Goal: Task Accomplishment & Management: Use online tool/utility

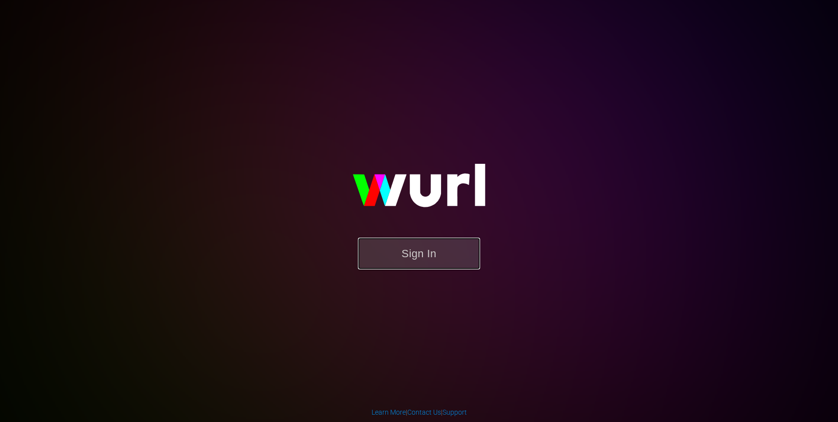
click at [451, 255] on button "Sign In" at bounding box center [419, 254] width 122 height 32
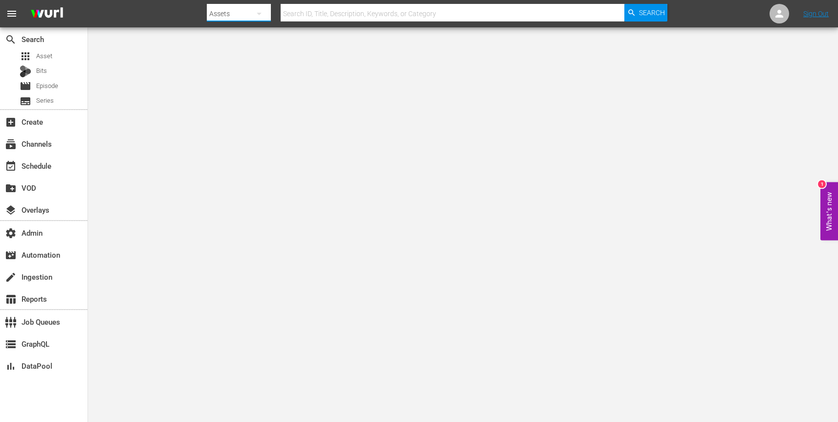
click at [262, 11] on icon "button" at bounding box center [259, 14] width 12 height 12
click at [247, 36] on div "Channels" at bounding box center [238, 41] width 39 height 16
click at [337, 14] on input "text" at bounding box center [453, 13] width 344 height 23
paste input "amc_scaresbyshudder_1"
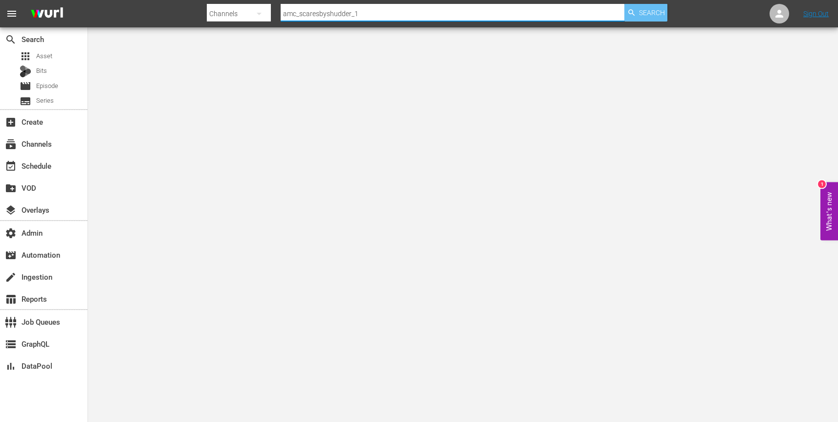
type input "amc_scaresbyshudder_1"
click at [642, 12] on span "Search" at bounding box center [652, 13] width 26 height 18
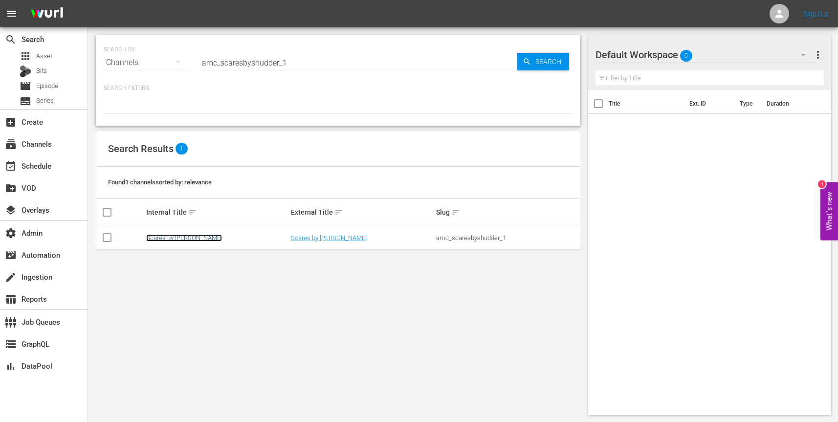
click at [177, 235] on link "Scares by [PERSON_NAME]" at bounding box center [184, 237] width 76 height 7
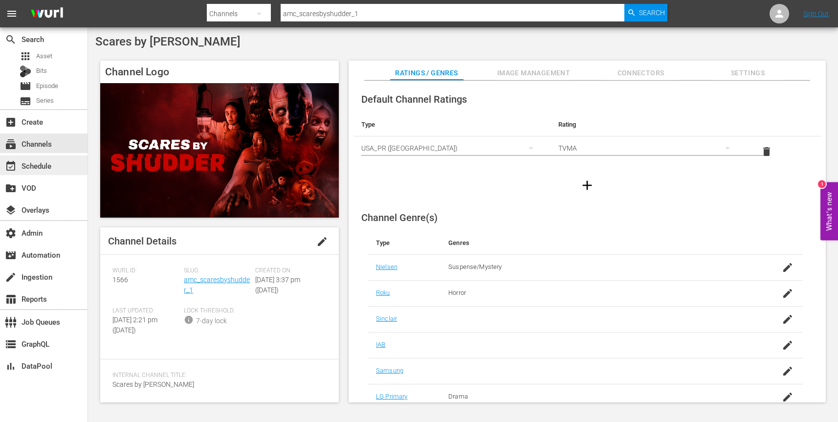
click at [32, 167] on div "event_available Schedule" at bounding box center [27, 164] width 55 height 9
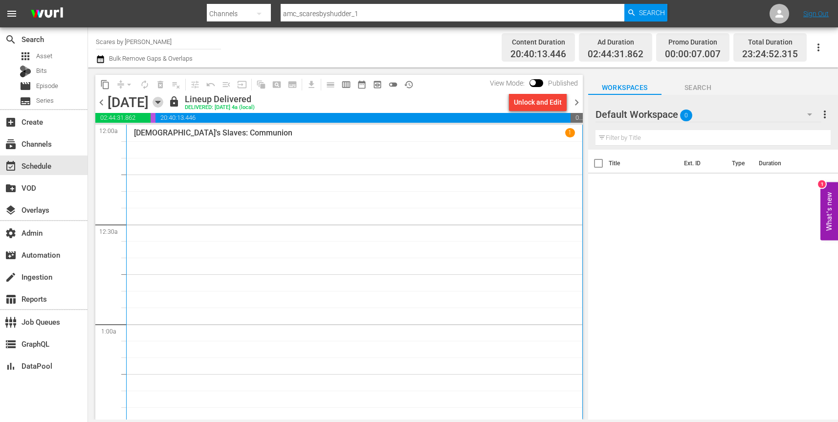
click at [160, 103] on icon "button" at bounding box center [158, 102] width 4 height 2
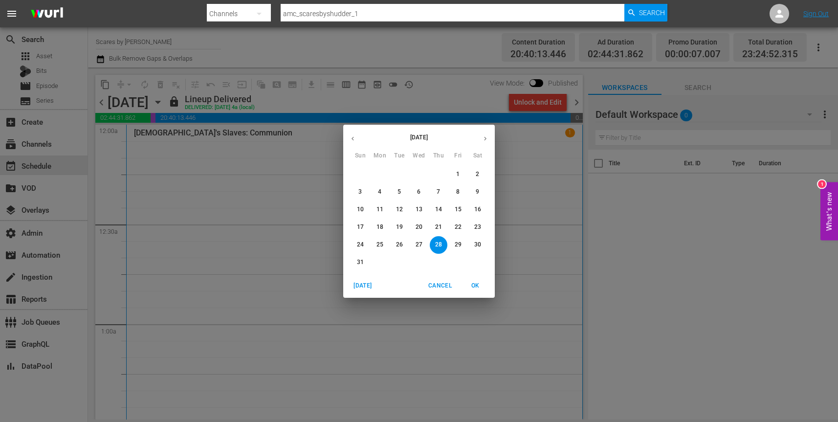
click at [455, 242] on p "29" at bounding box center [458, 245] width 7 height 8
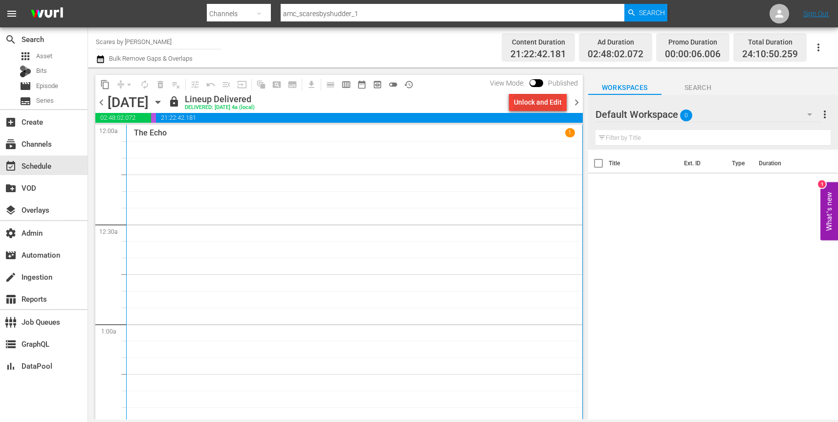
click at [536, 104] on div "Unlock and Edit" at bounding box center [538, 102] width 48 height 18
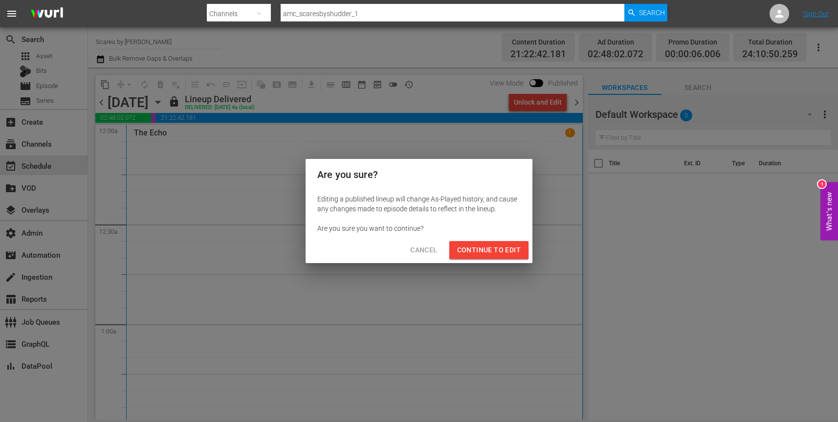
click at [485, 248] on span "Continue to Edit" at bounding box center [489, 250] width 64 height 12
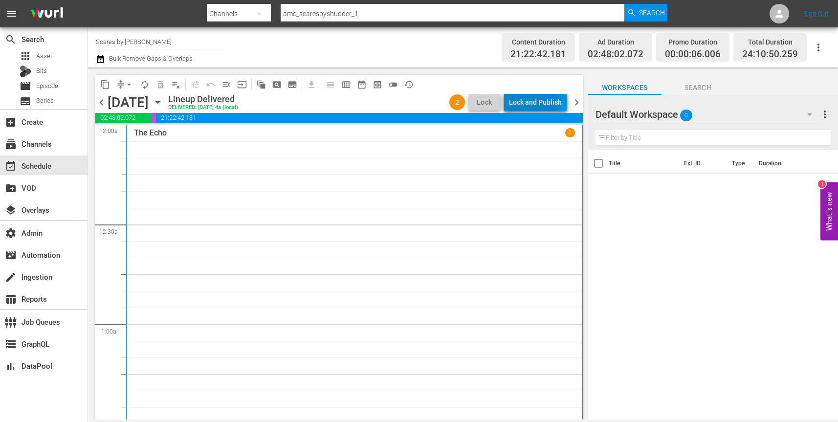
click at [527, 100] on div "Lock and Publish" at bounding box center [535, 102] width 53 height 18
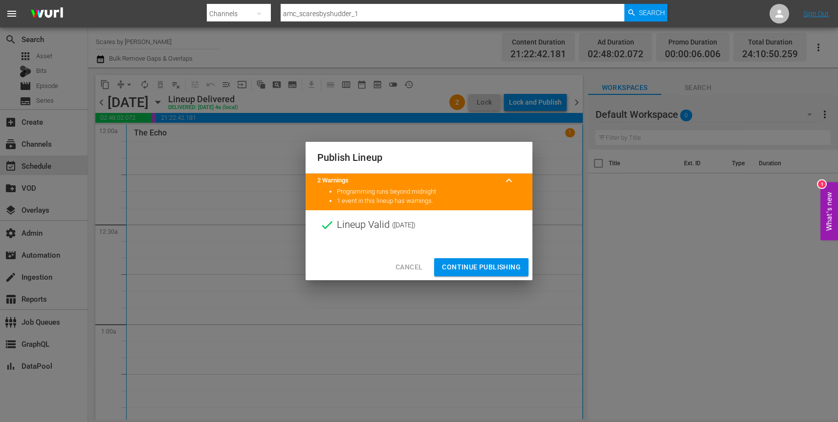
click at [481, 267] on span "Continue Publishing" at bounding box center [481, 267] width 79 height 12
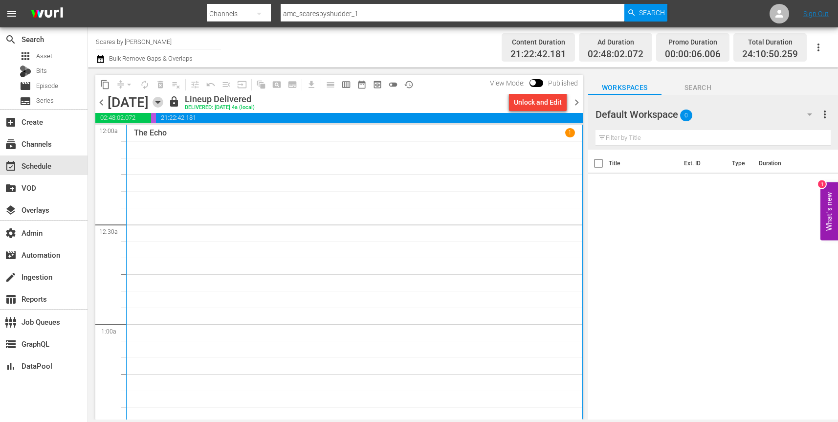
click at [163, 100] on icon "button" at bounding box center [158, 102] width 11 height 11
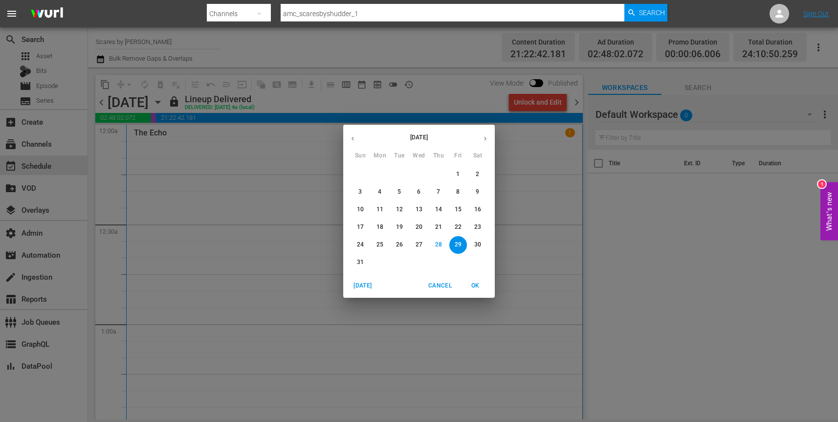
click at [478, 246] on p "30" at bounding box center [477, 245] width 7 height 8
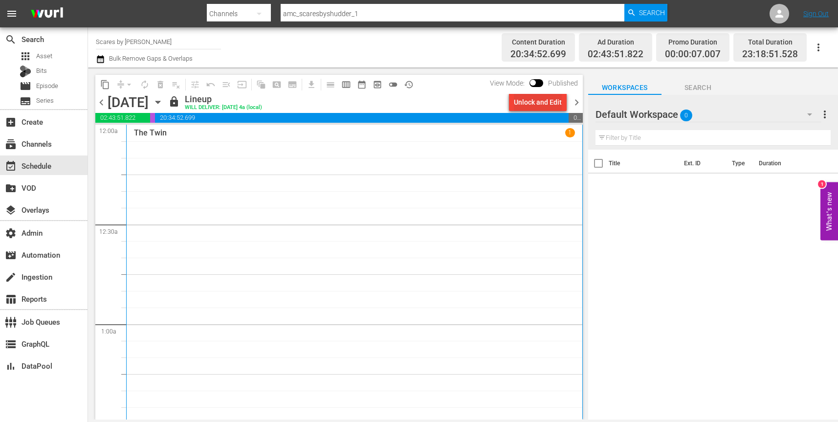
click at [546, 105] on div "Unlock and Edit" at bounding box center [538, 102] width 48 height 18
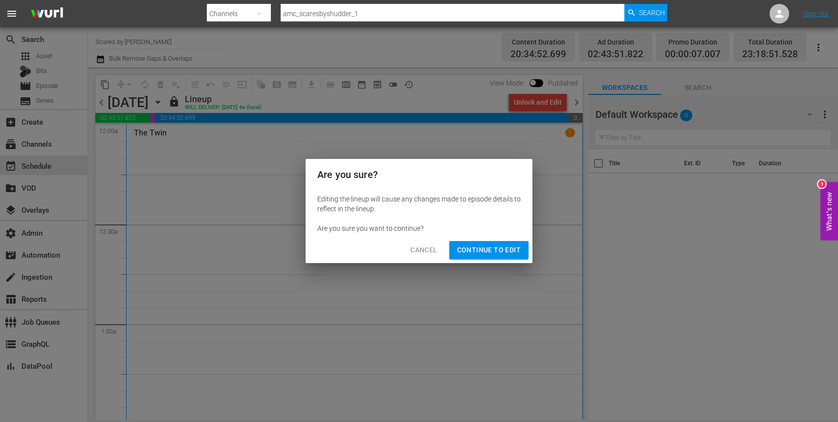
click at [506, 247] on span "Continue to Edit" at bounding box center [489, 250] width 64 height 12
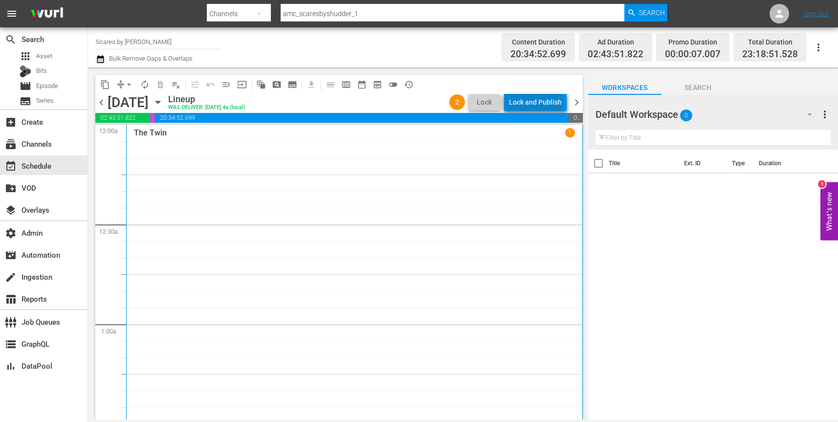
click at [538, 103] on div "Lock and Publish" at bounding box center [535, 102] width 53 height 18
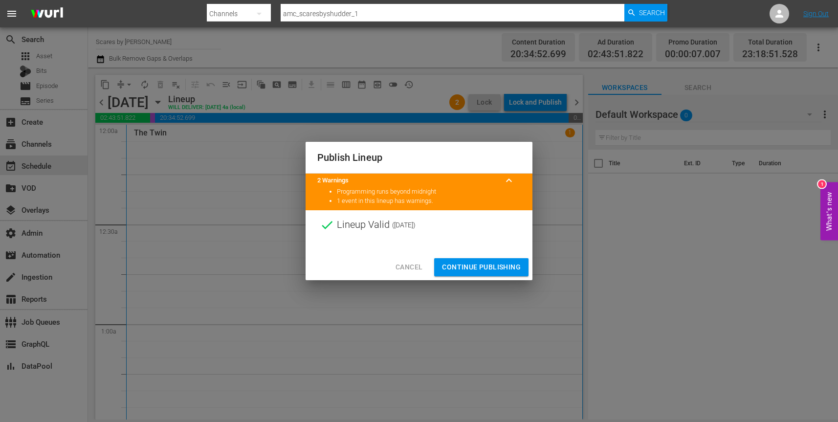
click at [481, 266] on span "Continue Publishing" at bounding box center [481, 267] width 79 height 12
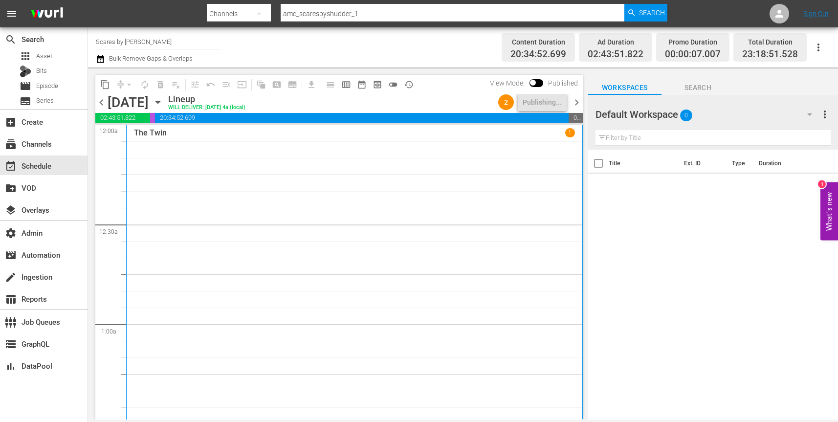
click at [163, 102] on icon "button" at bounding box center [158, 102] width 11 height 11
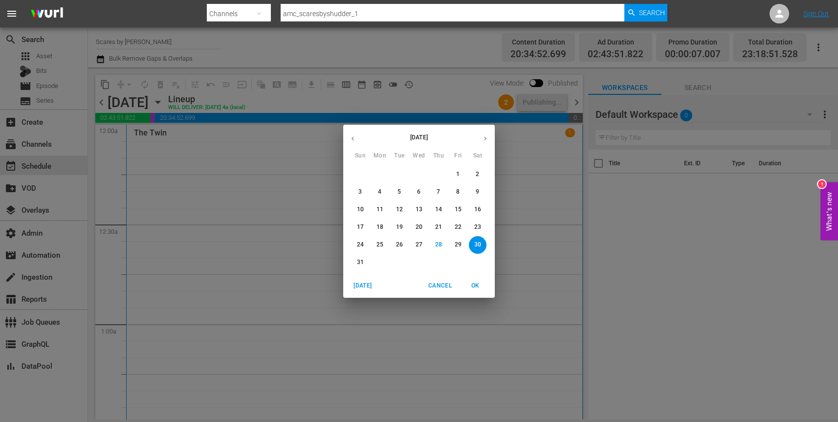
click at [361, 264] on p "31" at bounding box center [360, 262] width 7 height 8
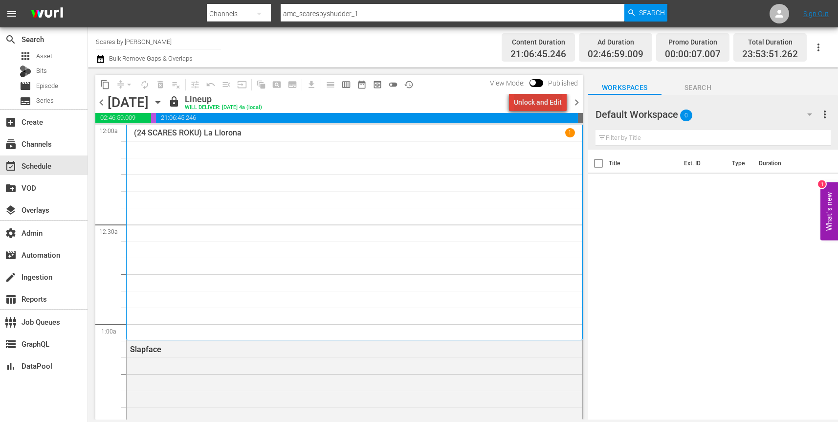
click at [547, 103] on div "Unlock and Edit" at bounding box center [538, 102] width 48 height 18
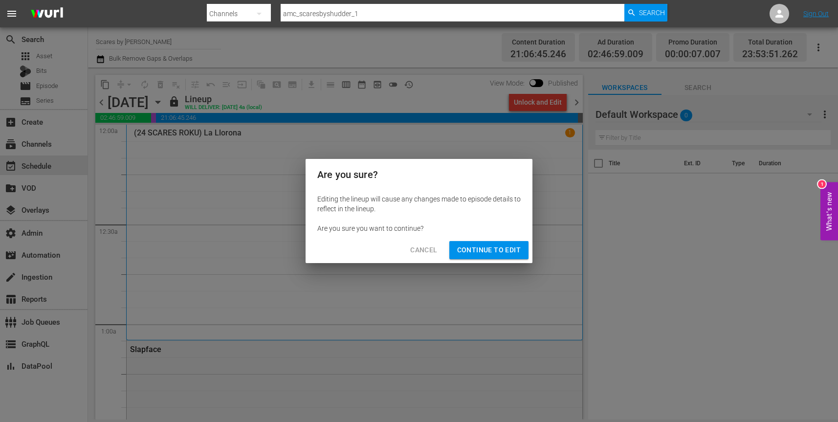
click at [504, 249] on span "Continue to Edit" at bounding box center [489, 250] width 64 height 12
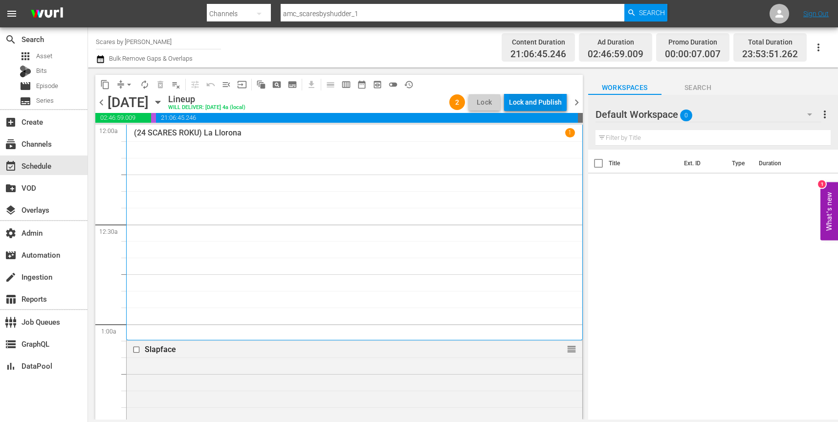
click at [539, 98] on div "Lock and Publish" at bounding box center [535, 102] width 53 height 18
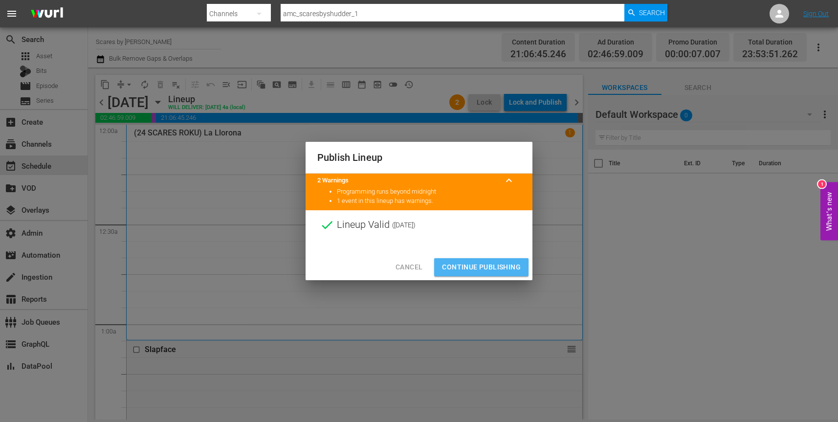
click at [492, 267] on span "Continue Publishing" at bounding box center [481, 267] width 79 height 12
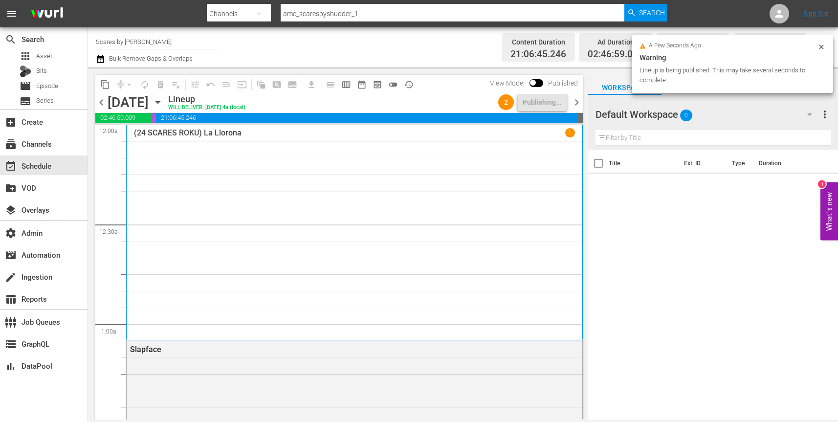
click at [160, 102] on icon "button" at bounding box center [158, 102] width 4 height 2
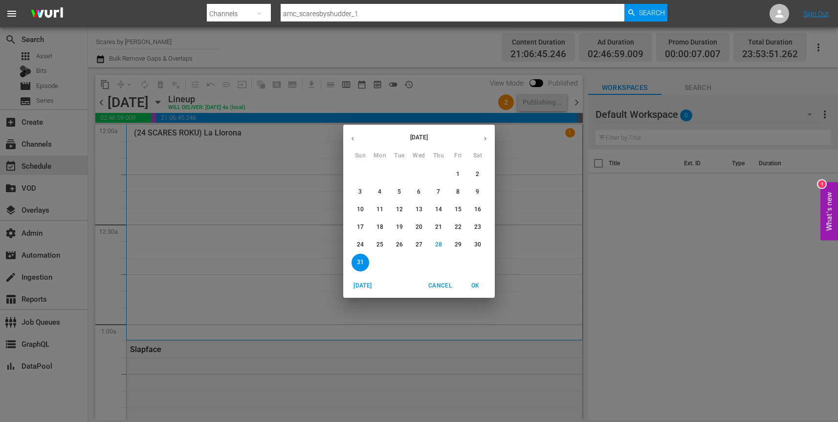
click at [487, 134] on button "button" at bounding box center [485, 138] width 19 height 19
click at [382, 174] on span "1" at bounding box center [380, 174] width 18 height 8
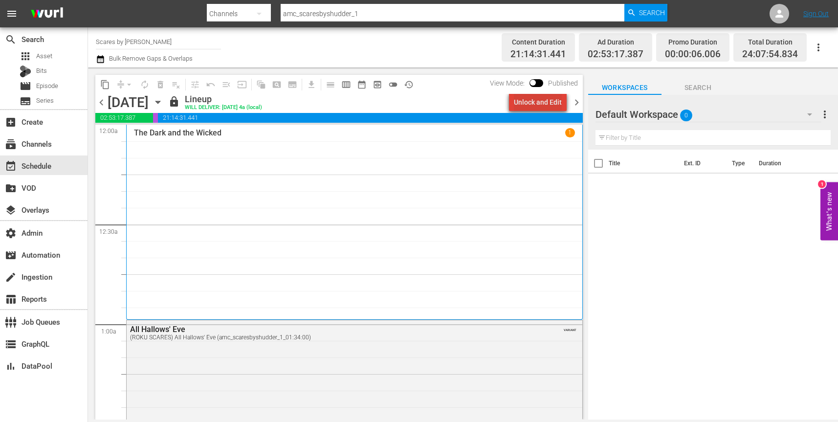
click at [544, 104] on div "Unlock and Edit" at bounding box center [538, 102] width 48 height 18
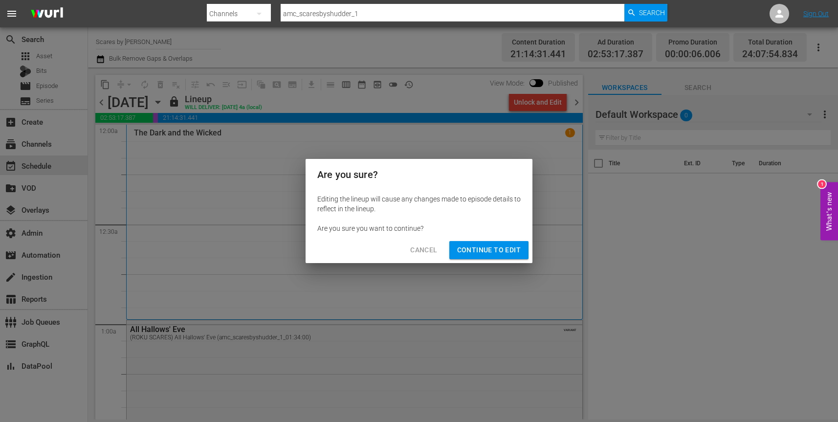
click at [504, 247] on span "Continue to Edit" at bounding box center [489, 250] width 64 height 12
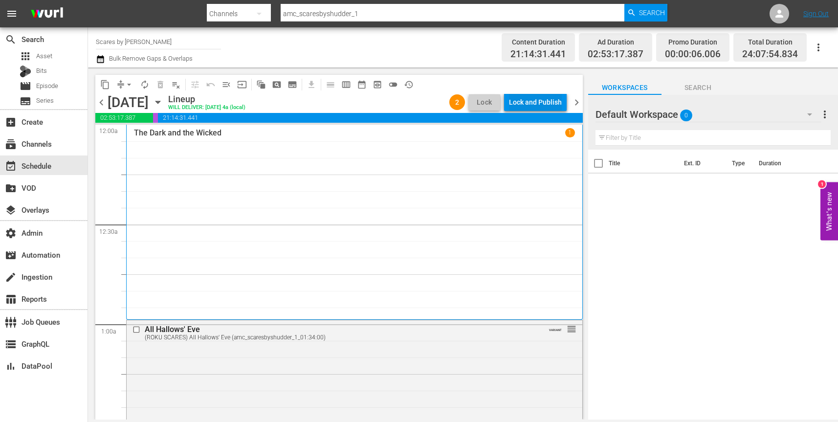
click at [545, 102] on div "Lock and Publish" at bounding box center [535, 102] width 53 height 18
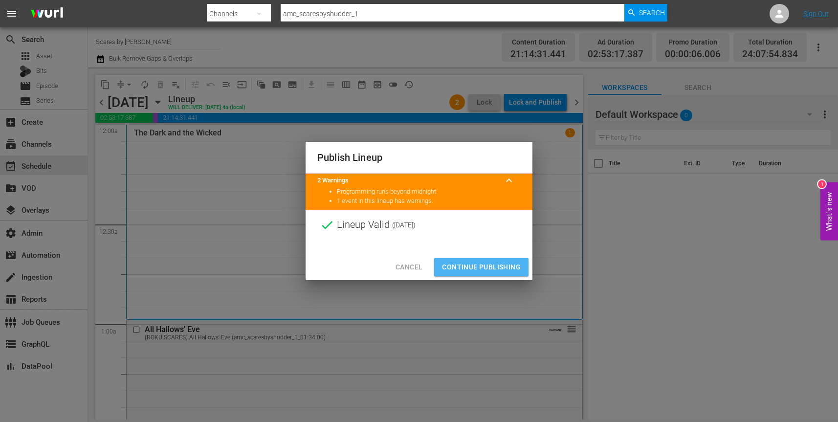
click at [486, 263] on span "Continue Publishing" at bounding box center [481, 267] width 79 height 12
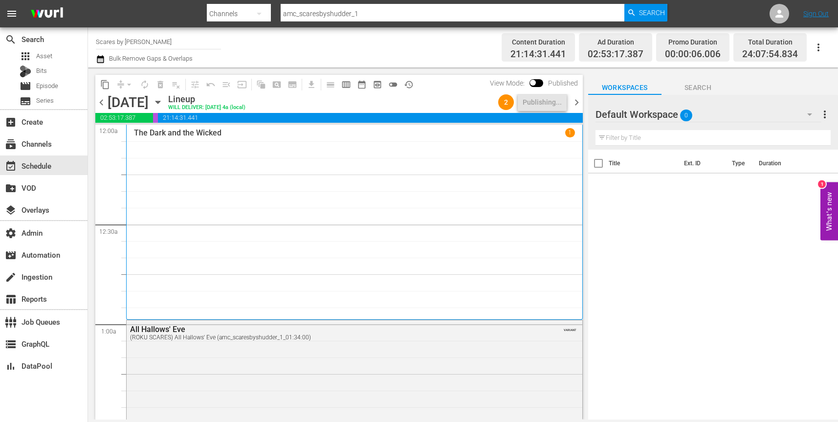
click at [465, 16] on input "amc_scaresbyshudder_1" at bounding box center [453, 13] width 344 height 23
paste input "dangertv"
type input "dangertv"
click at [656, 17] on span "Search" at bounding box center [652, 13] width 26 height 18
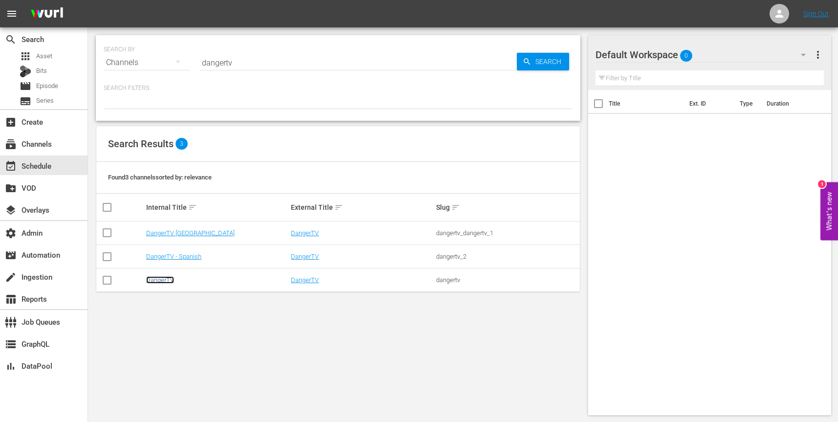
click at [165, 282] on link "DangerTV" at bounding box center [160, 279] width 28 height 7
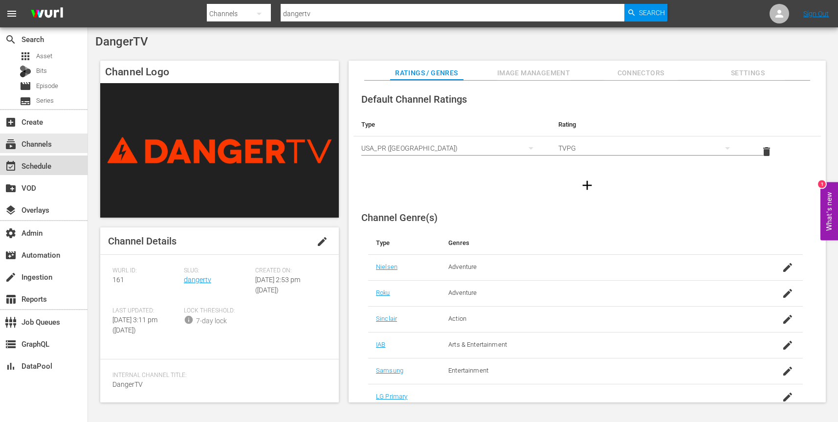
click at [44, 165] on div "event_available Schedule" at bounding box center [27, 164] width 55 height 9
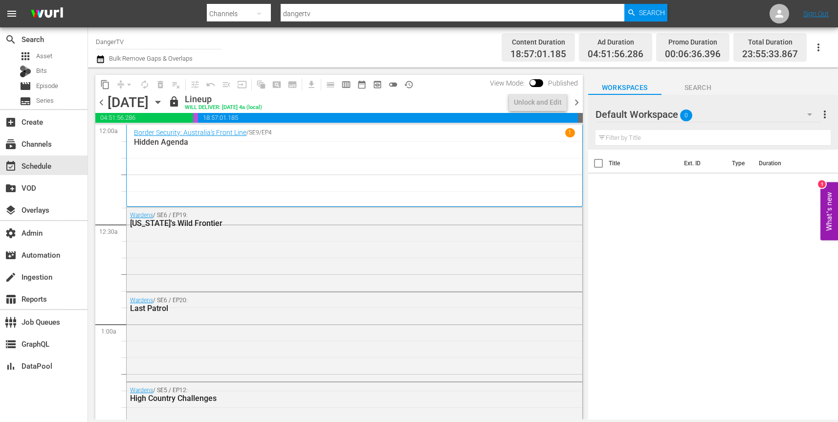
click at [160, 101] on icon "button" at bounding box center [158, 102] width 4 height 2
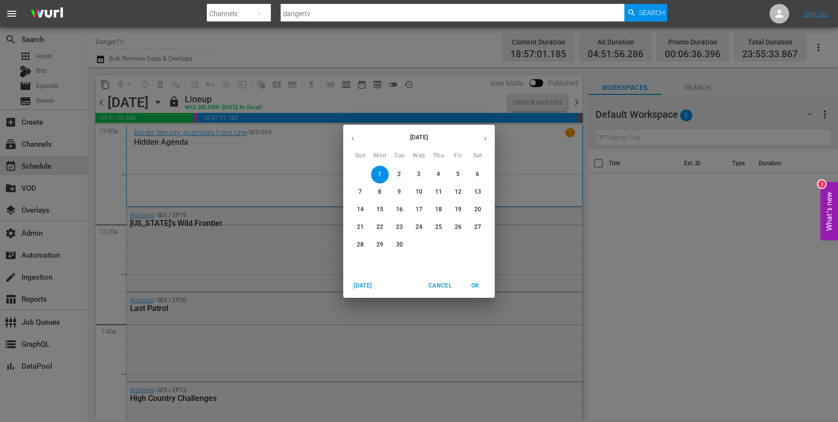
click at [353, 137] on icon "button" at bounding box center [352, 138] width 7 height 7
click at [456, 244] on p "29" at bounding box center [458, 245] width 7 height 8
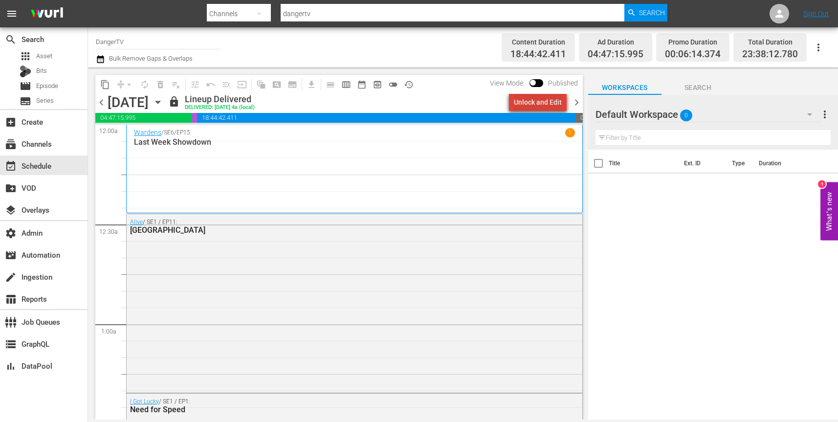
click at [542, 104] on div "Unlock and Edit" at bounding box center [538, 102] width 48 height 18
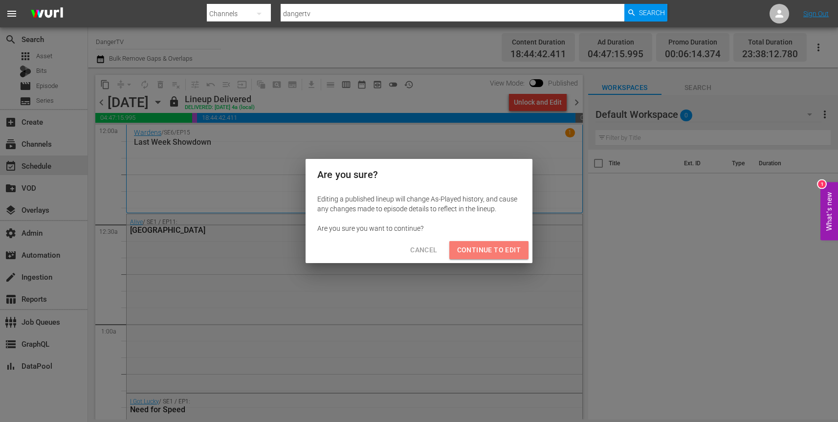
click at [499, 253] on span "Continue to Edit" at bounding box center [489, 250] width 64 height 12
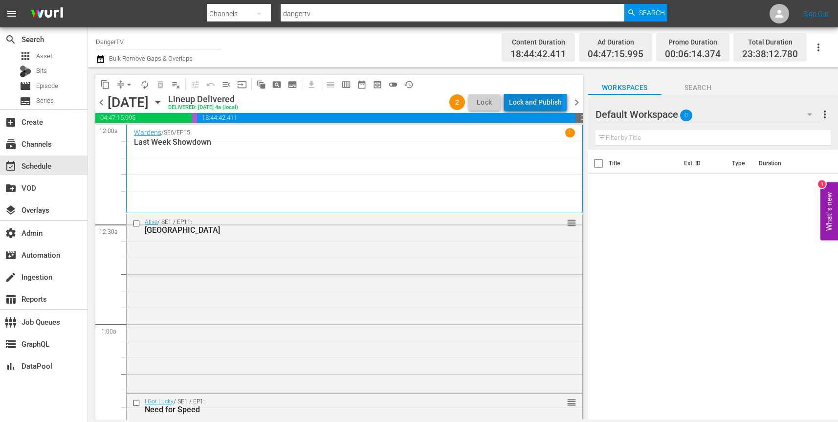
click at [537, 101] on div "Lock and Publish" at bounding box center [535, 102] width 53 height 18
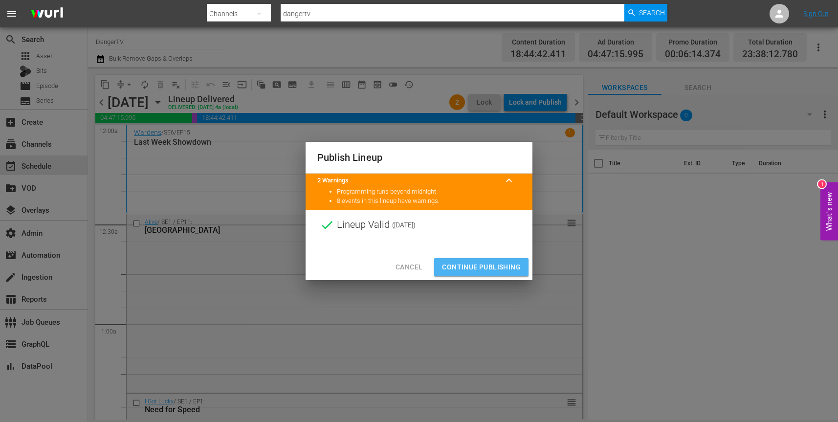
click at [479, 265] on span "Continue Publishing" at bounding box center [481, 267] width 79 height 12
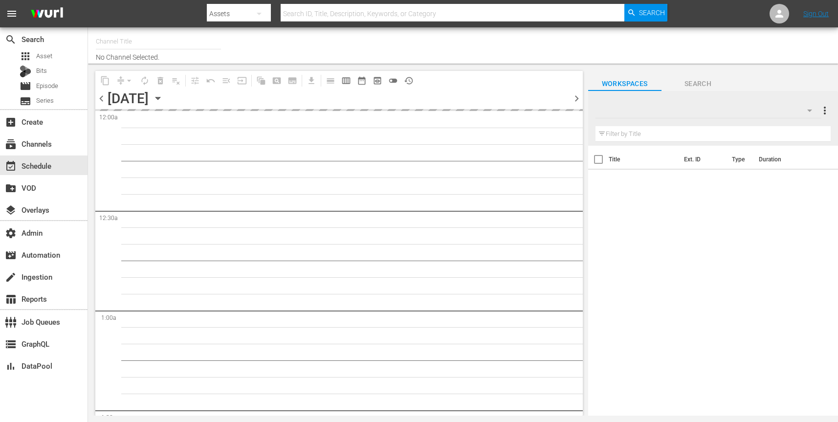
type input "DangerTV (161)"
